Goal: Information Seeking & Learning: Find specific fact

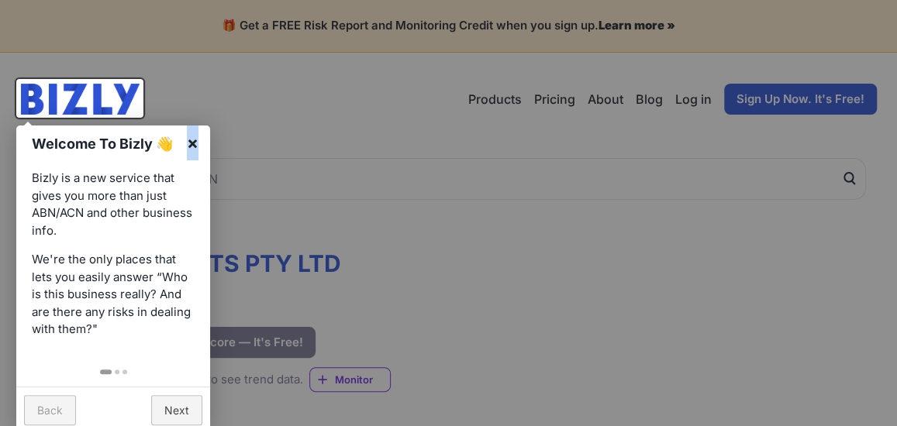
click at [192, 142] on link "×" at bounding box center [192, 143] width 35 height 35
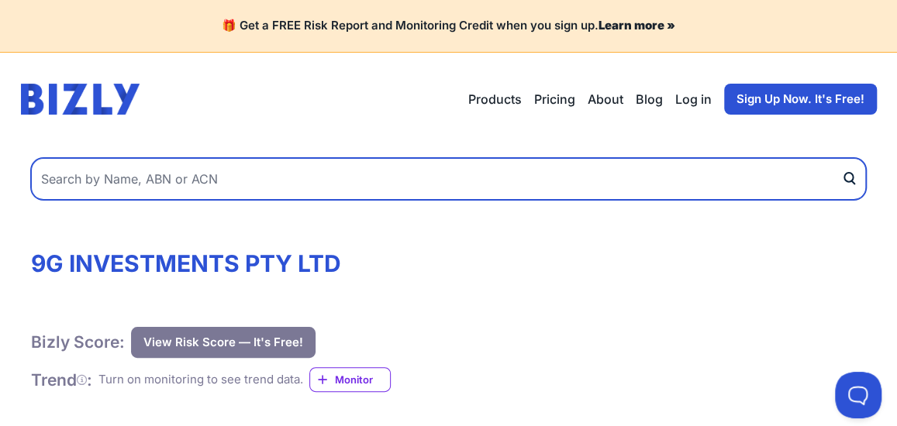
click at [134, 168] on input "text" at bounding box center [448, 179] width 835 height 42
paste input "Australian Funeral Directors Association Ltd"
type input "Australian Funeral Directors Association Ltd"
click at [841, 158] on button "submit" at bounding box center [853, 179] width 25 height 42
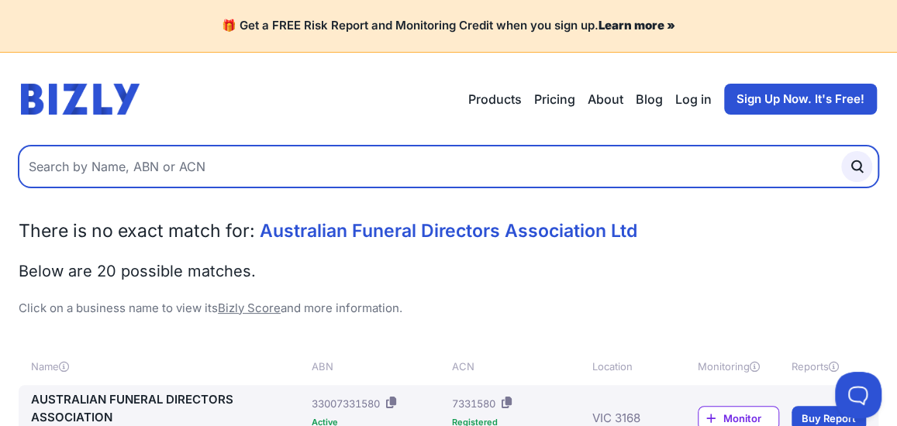
click at [237, 169] on input "text" at bounding box center [449, 167] width 860 height 42
paste input "Australian Funeral Directors Association Ltd"
drag, startPoint x: 265, startPoint y: 163, endPoint x: 324, endPoint y: 164, distance: 58.9
click at [324, 164] on input "Australian Funeral Directors Association Ltd" at bounding box center [449, 167] width 860 height 42
type input "Australian Funeral Directors Association"
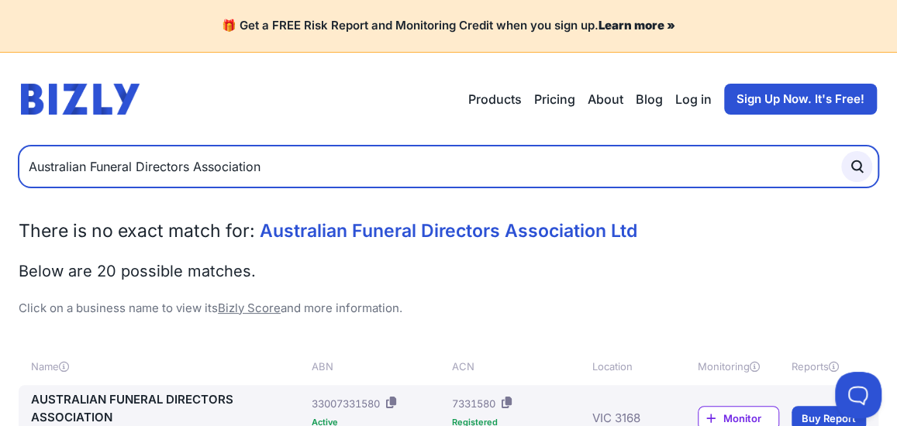
click at [841, 151] on button "submit" at bounding box center [856, 166] width 31 height 31
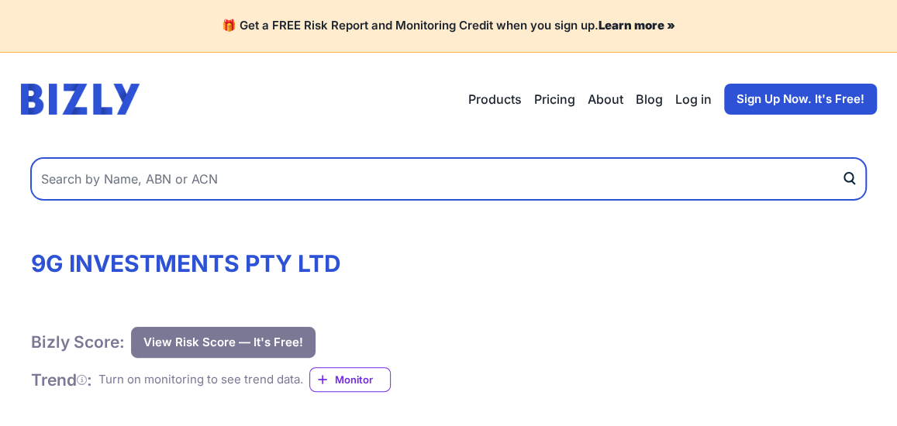
click at [230, 181] on input "text" at bounding box center [448, 179] width 835 height 42
paste input "Truhaven Pty Ltd"
type input "Truhaven Pty Ltd"
click at [841, 158] on button "submit" at bounding box center [853, 179] width 25 height 42
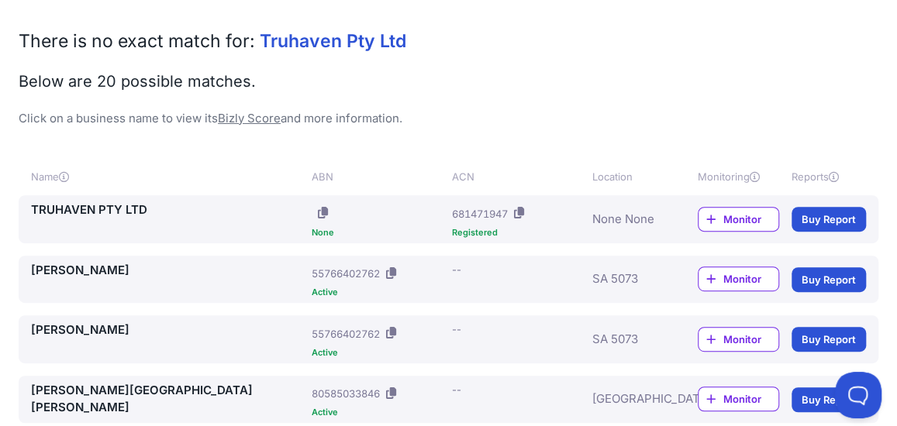
scroll to position [195, 0]
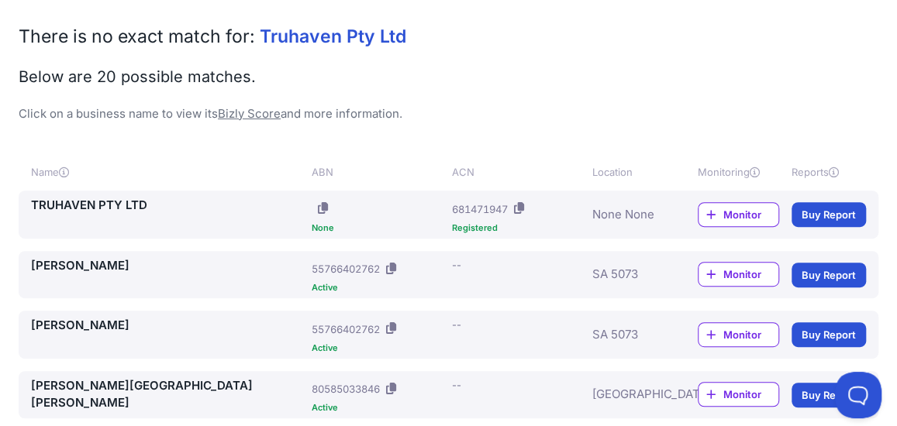
click at [94, 204] on link "TRUHAVEN PTY LTD" at bounding box center [168, 206] width 274 height 18
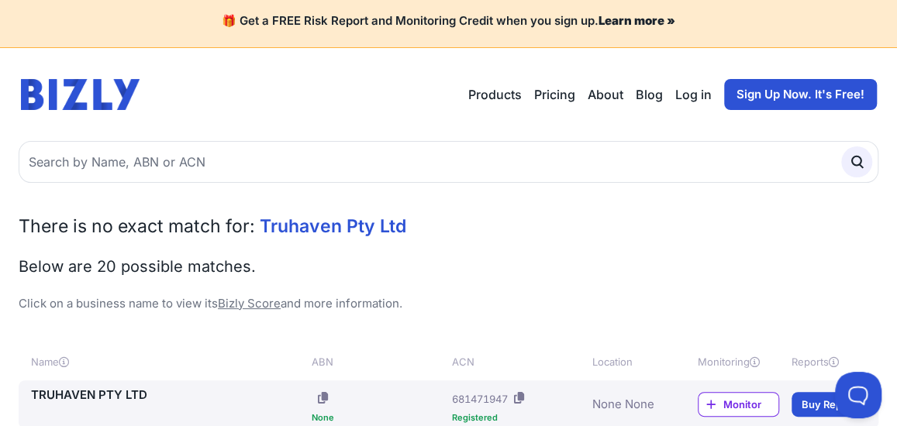
scroll to position [0, 0]
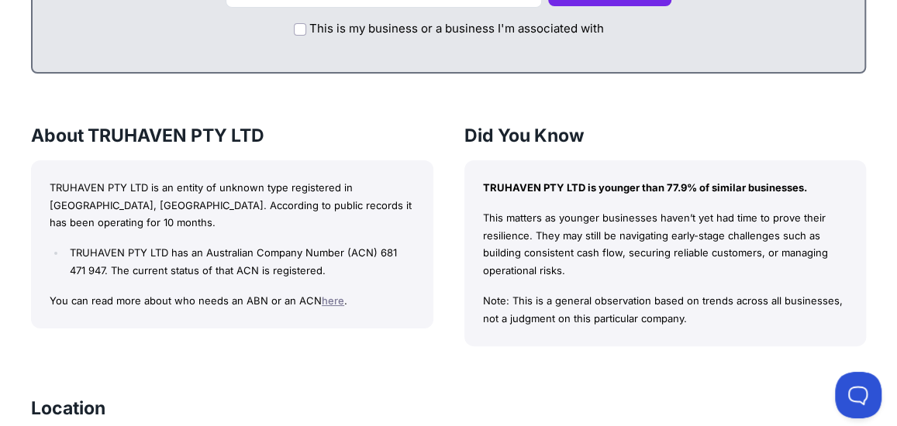
scroll to position [973, 0]
